Goal: Transaction & Acquisition: Subscribe to service/newsletter

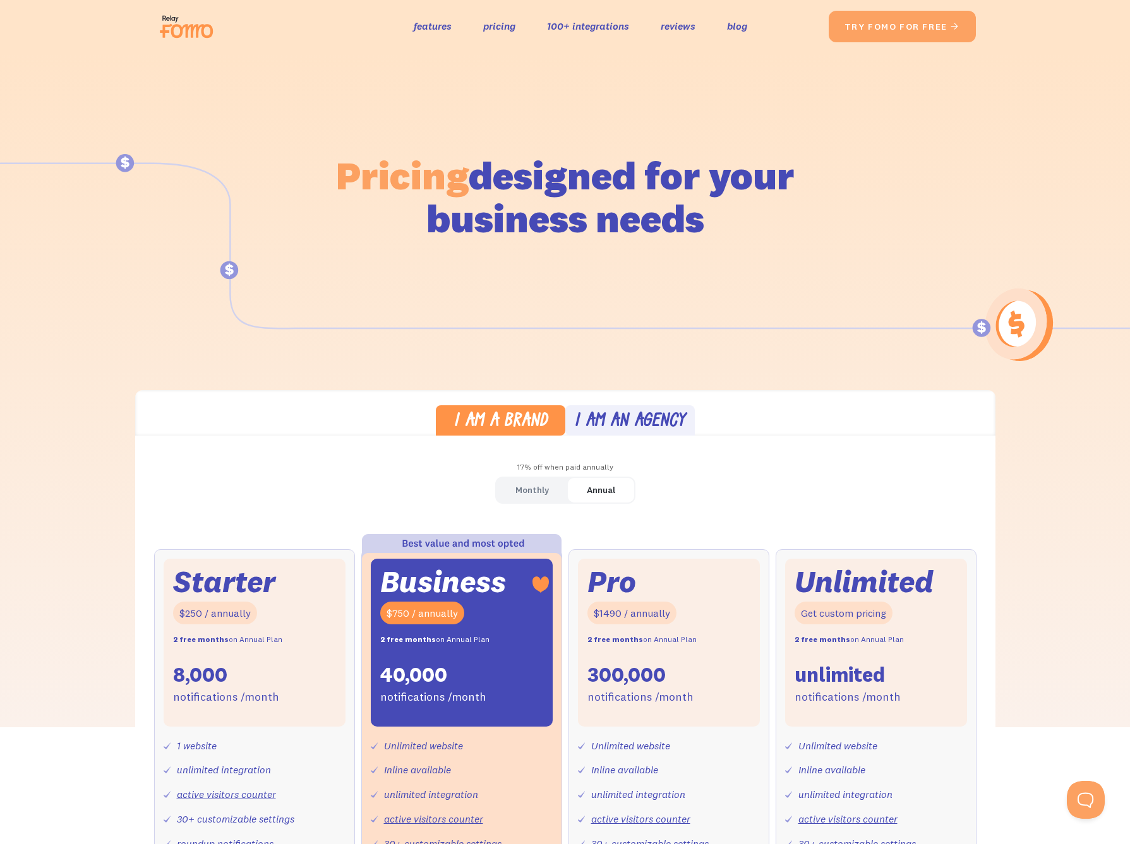
click at [847, 227] on div "Pricing designed for your business needs" at bounding box center [565, 179] width 720 height 253
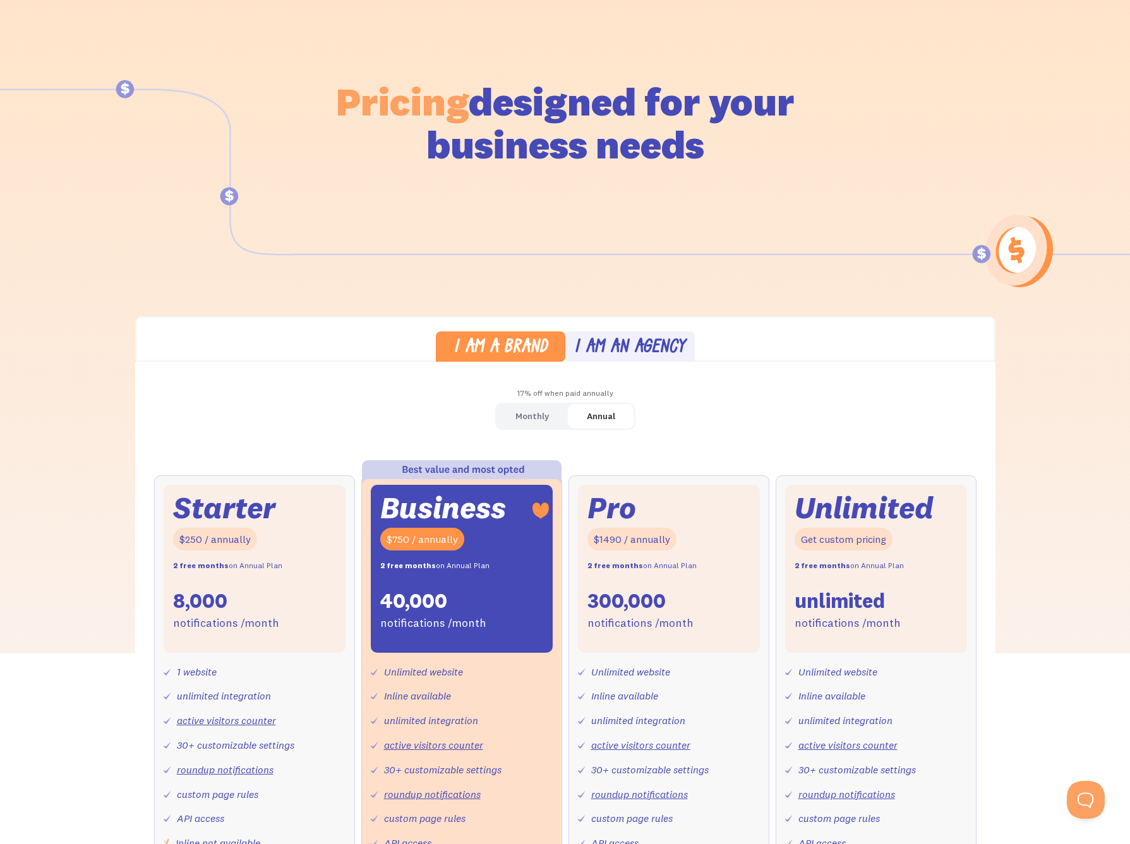
scroll to position [75, 0]
click at [611, 338] on div "I am an agency" at bounding box center [629, 347] width 111 height 18
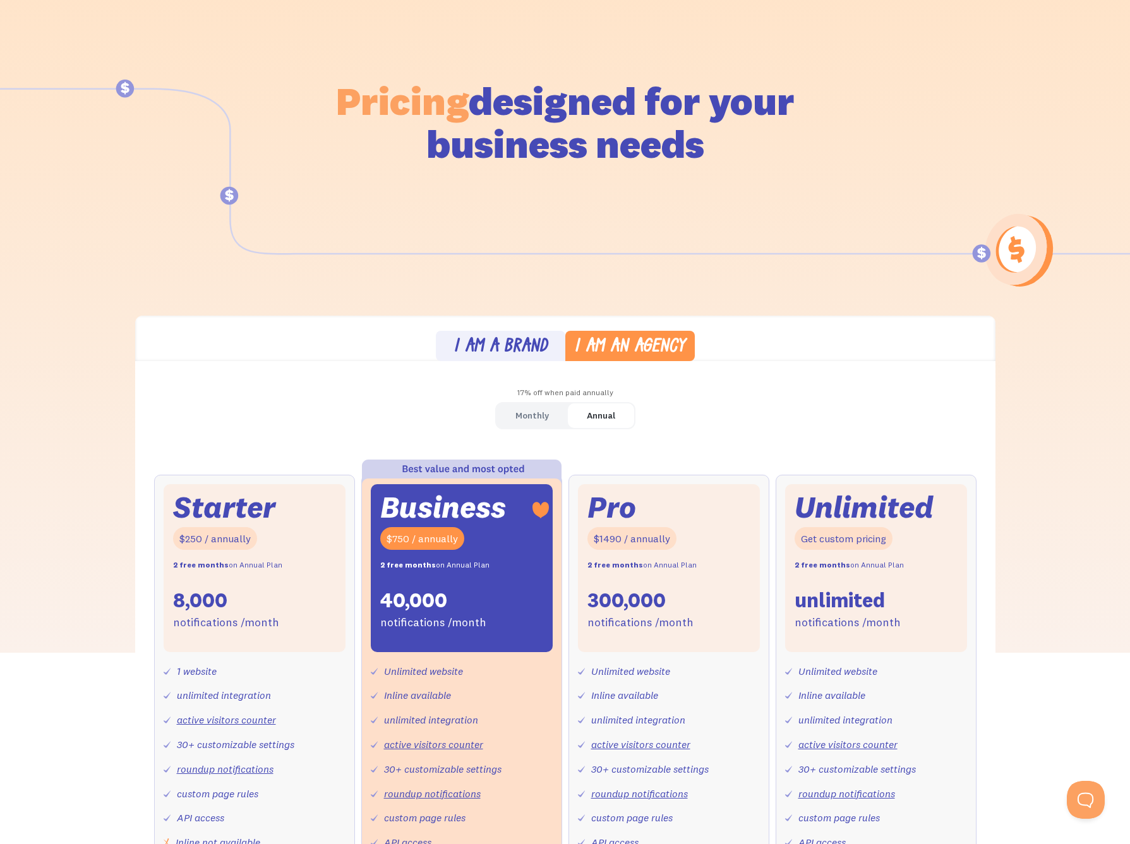
click at [508, 341] on div "I am a brand" at bounding box center [500, 347] width 94 height 18
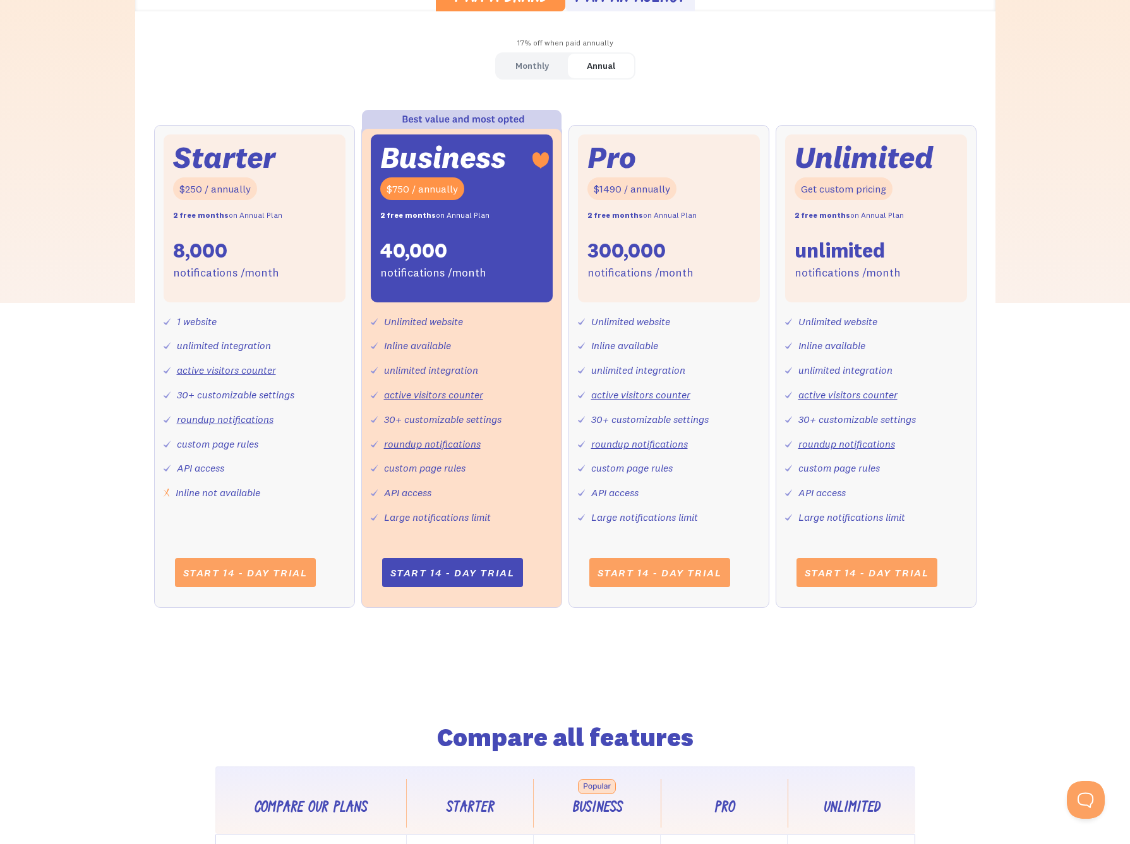
scroll to position [431, 0]
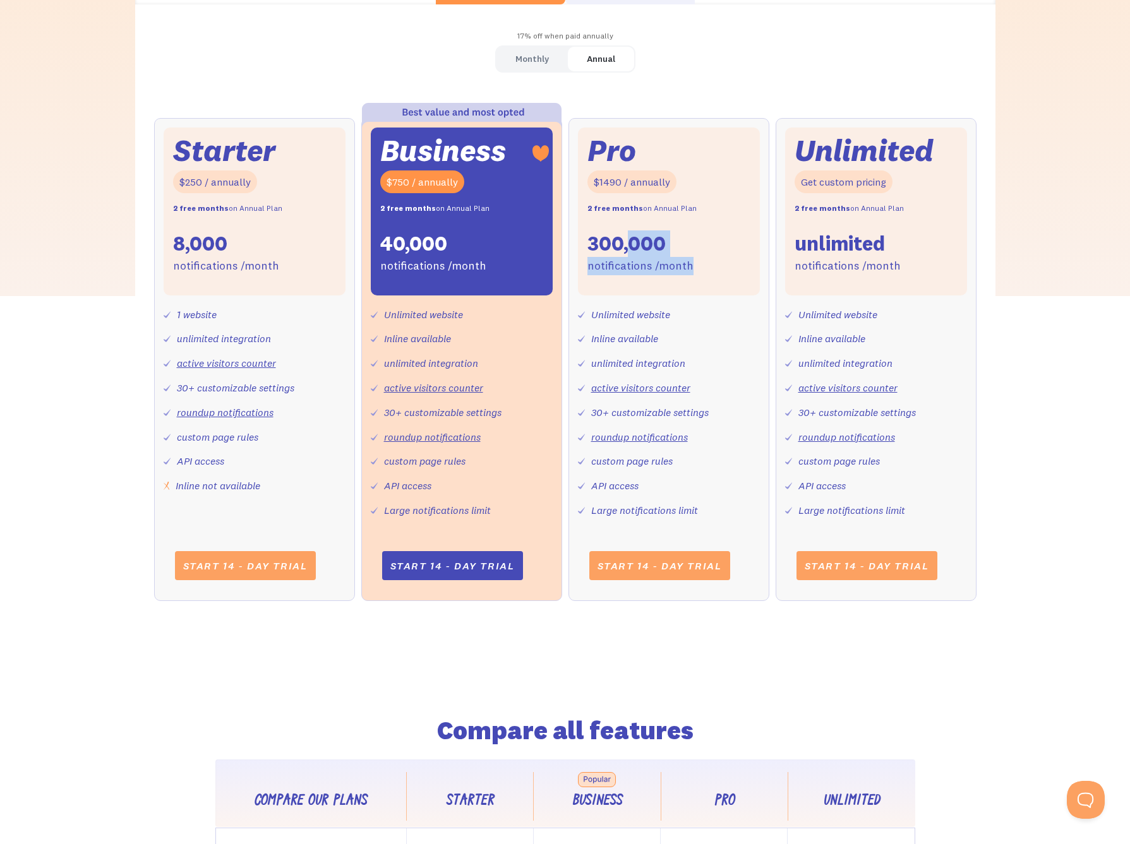
drag, startPoint x: 635, startPoint y: 236, endPoint x: 745, endPoint y: 273, distance: 116.4
click at [743, 272] on div "Pro $1490 / annually 2 free months on Annual Plan 300,000 notifications /month" at bounding box center [669, 212] width 182 height 168
click at [744, 273] on div "Pro $1490 / annually 2 free months on Annual Plan 300,000 notifications /month" at bounding box center [669, 212] width 182 height 168
drag, startPoint x: 491, startPoint y: 265, endPoint x: 500, endPoint y: 266, distance: 8.9
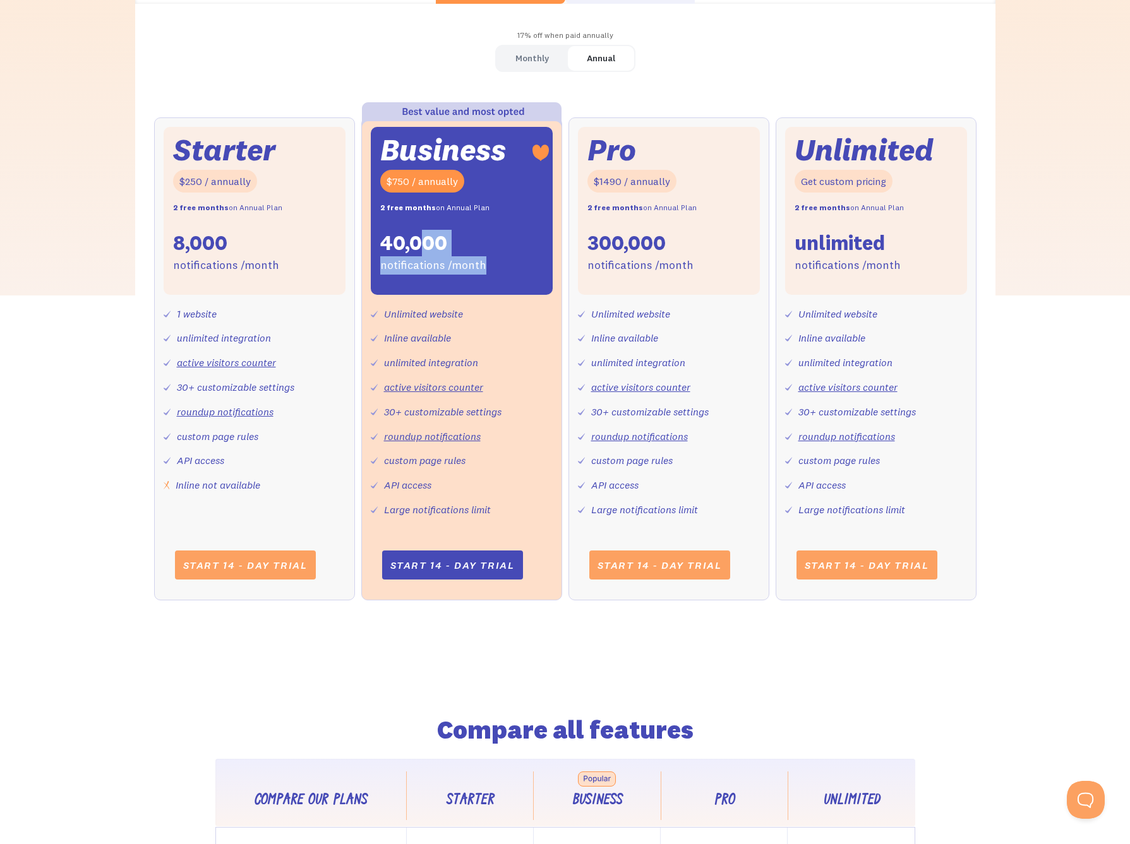
click at [499, 265] on div "Business $750 / annually 2 free months on Annual Plan 40,000 notifications /mon…" at bounding box center [462, 211] width 182 height 168
click at [500, 266] on div "Business $750 / annually 2 free months on Annual Plan 40,000 notifications /mon…" at bounding box center [462, 211] width 182 height 168
drag, startPoint x: 618, startPoint y: 206, endPoint x: 666, endPoint y: 213, distance: 49.1
click at [666, 213] on div "2 free months on Annual Plan" at bounding box center [641, 208] width 109 height 18
click at [666, 212] on div "2 free months on Annual Plan" at bounding box center [641, 208] width 109 height 18
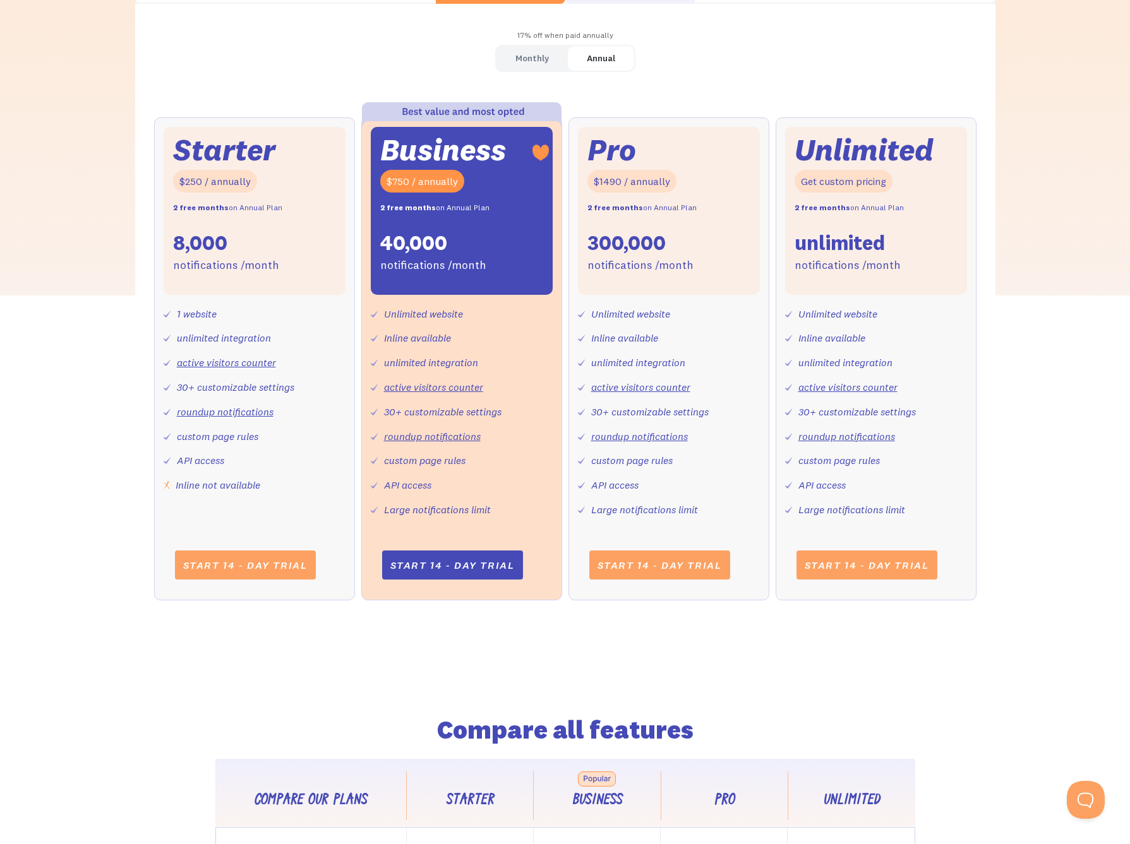
scroll to position [321, 0]
